Goal: Register for event/course

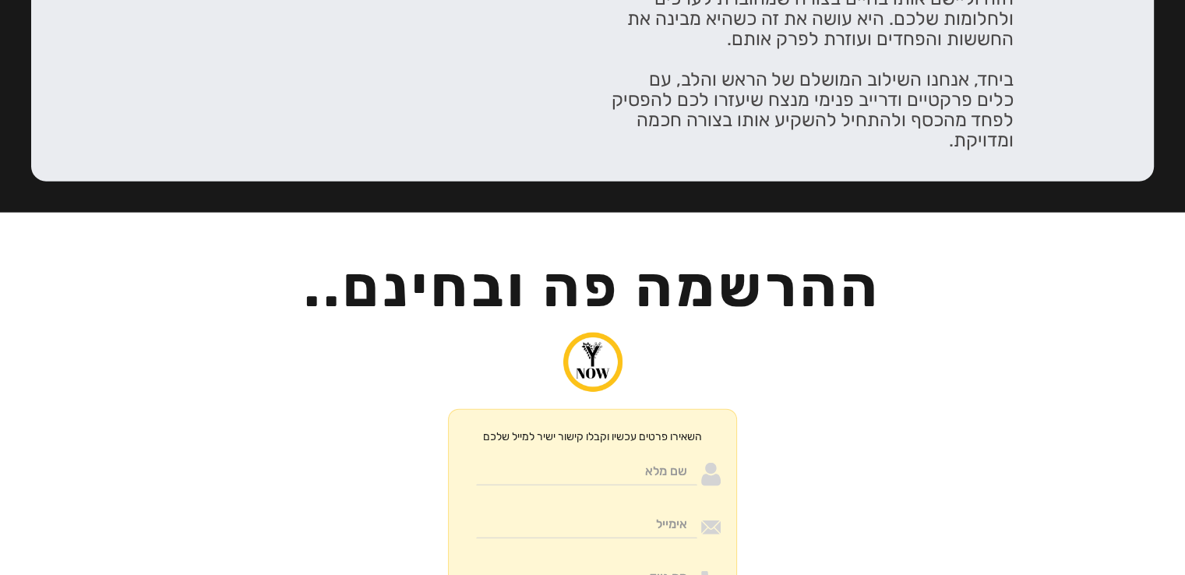
scroll to position [3659, 0]
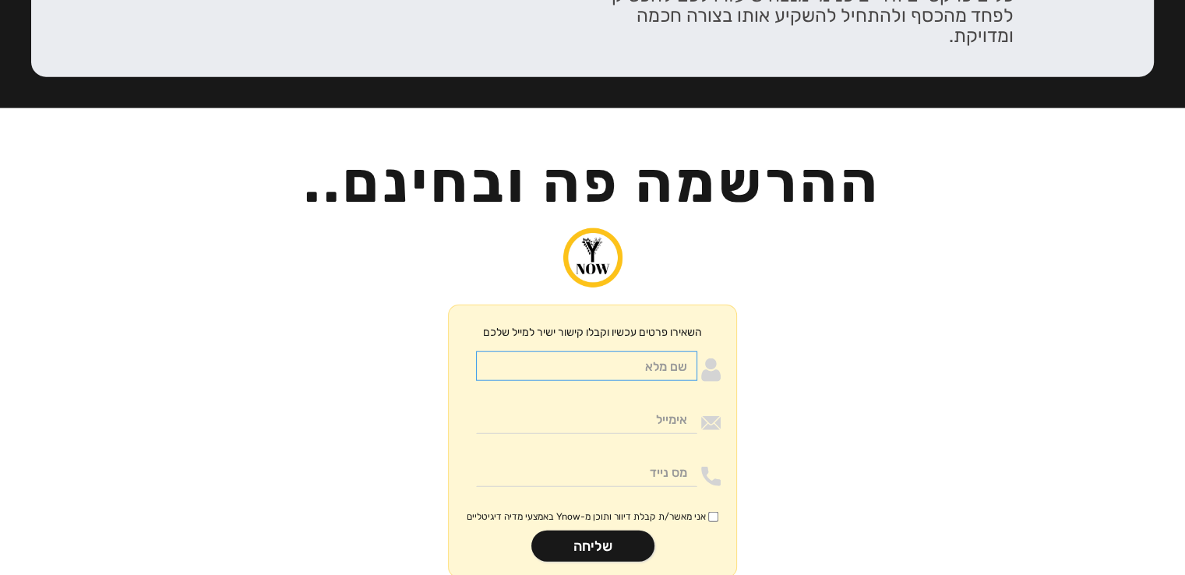
click at [669, 351] on input "Moneywithdirection" at bounding box center [586, 366] width 221 height 30
type input "[PERSON_NAME] בדיקה"
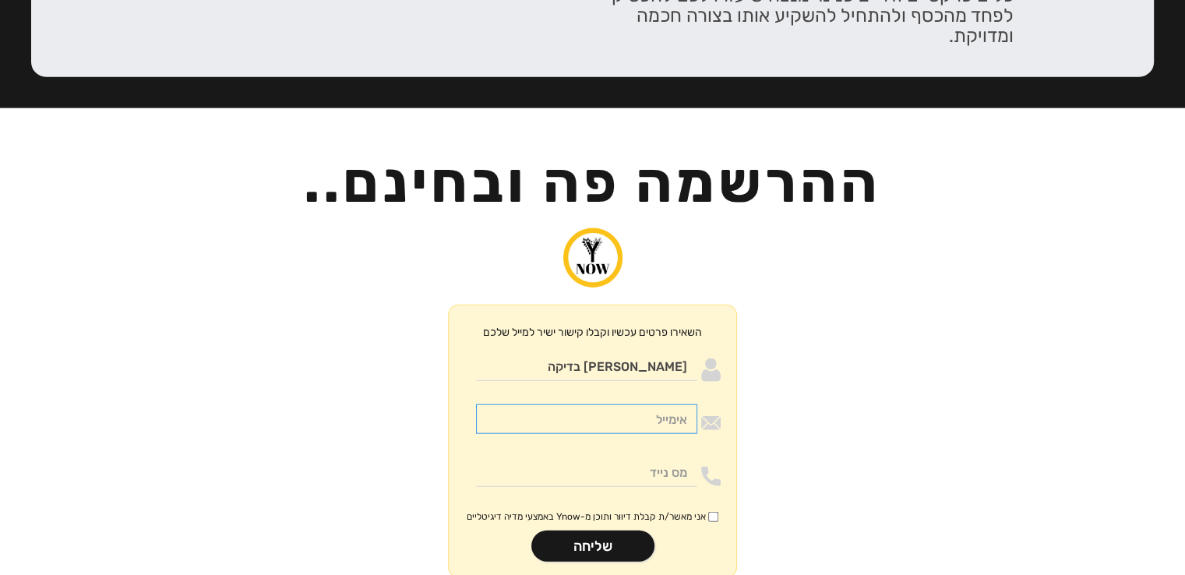
click at [644, 404] on input "Moneywithdirection" at bounding box center [586, 419] width 221 height 30
type input "[PERSON_NAME][EMAIL_ADDRESS][DOMAIN_NAME]"
click at [644, 457] on input "Moneywithdirection" at bounding box center [586, 472] width 221 height 30
type input "0504891388"
click at [712, 512] on input "אני מאשר/ת קבלת דיוור ותוכן מ-Ynow באמצעי מדיה דיגיטליים" at bounding box center [713, 517] width 10 height 10
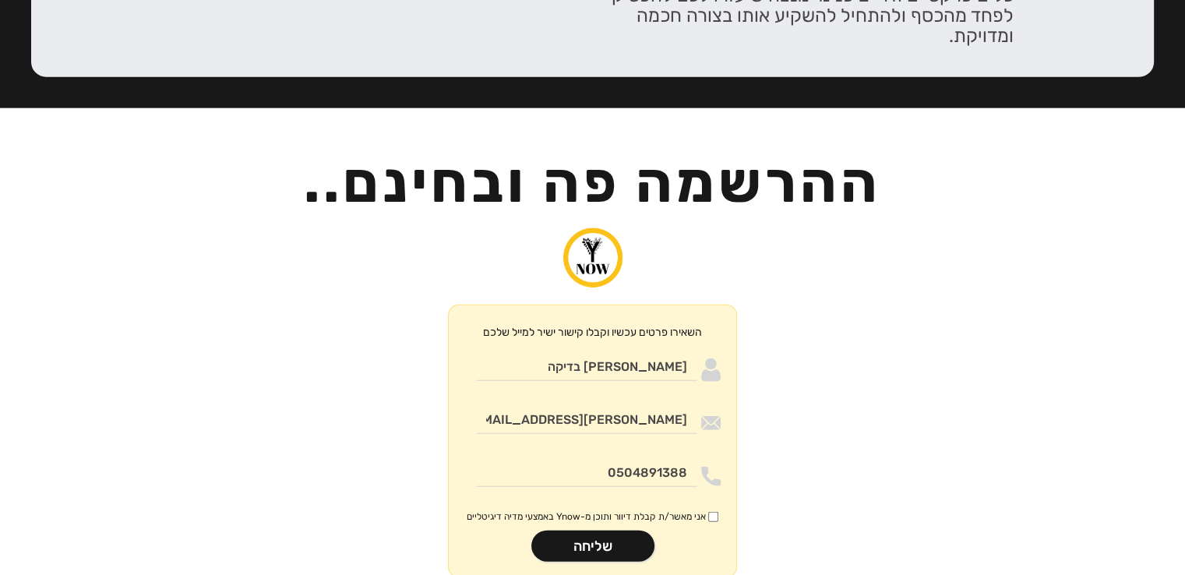
checkbox input "true"
drag, startPoint x: 530, startPoint y: 334, endPoint x: 699, endPoint y: 343, distance: 169.3
click at [699, 404] on div "[PERSON_NAME][EMAIL_ADDRESS][DOMAIN_NAME]" at bounding box center [592, 422] width 256 height 37
click at [675, 404] on input "Moneywithdirection" at bounding box center [586, 419] width 221 height 30
type input "[EMAIL_ADDRESS][DOMAIN_NAME]"
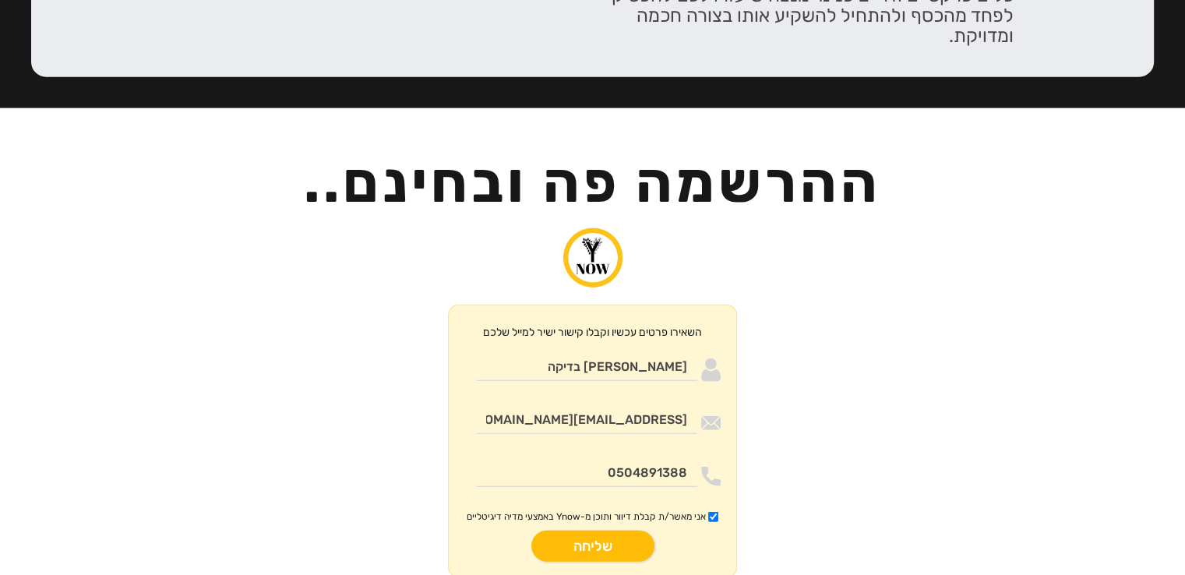
click at [623, 530] on input "שליחה" at bounding box center [592, 545] width 123 height 31
type input "רק שניה.."
